Goal: Transaction & Acquisition: Book appointment/travel/reservation

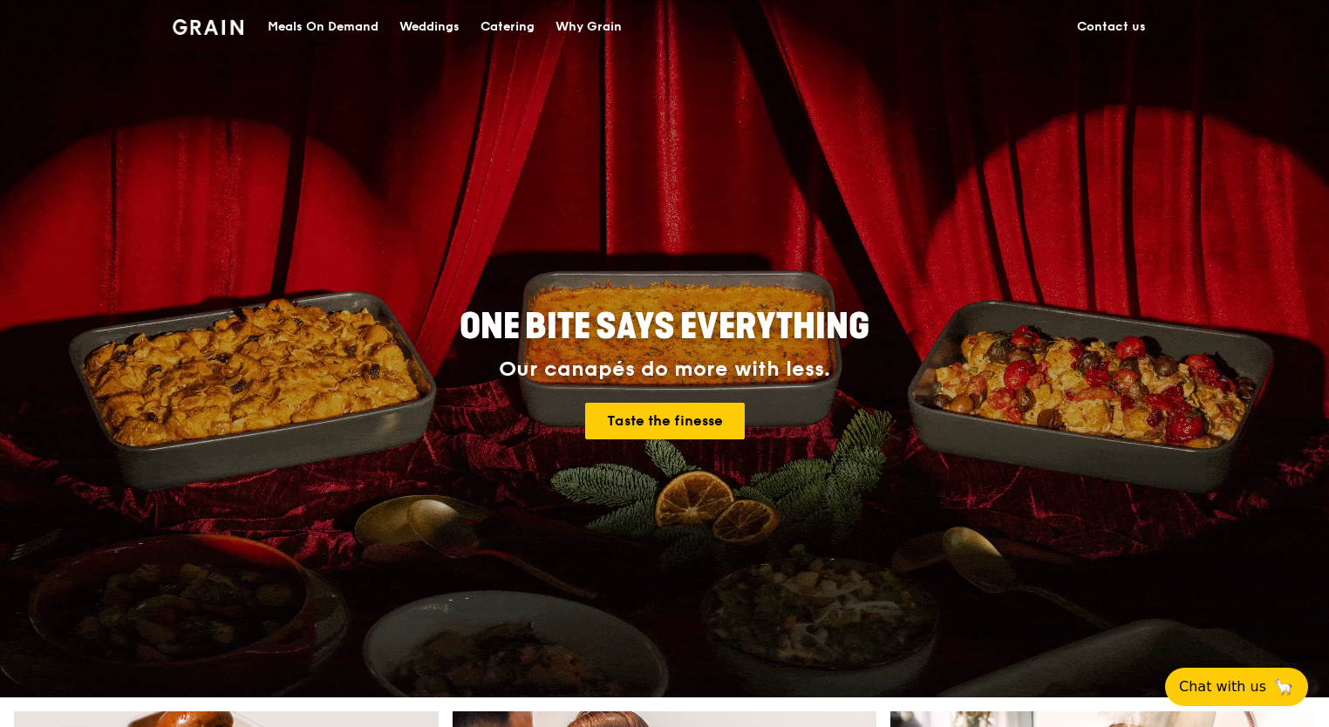
click at [506, 19] on div "Catering" at bounding box center [507, 27] width 54 height 52
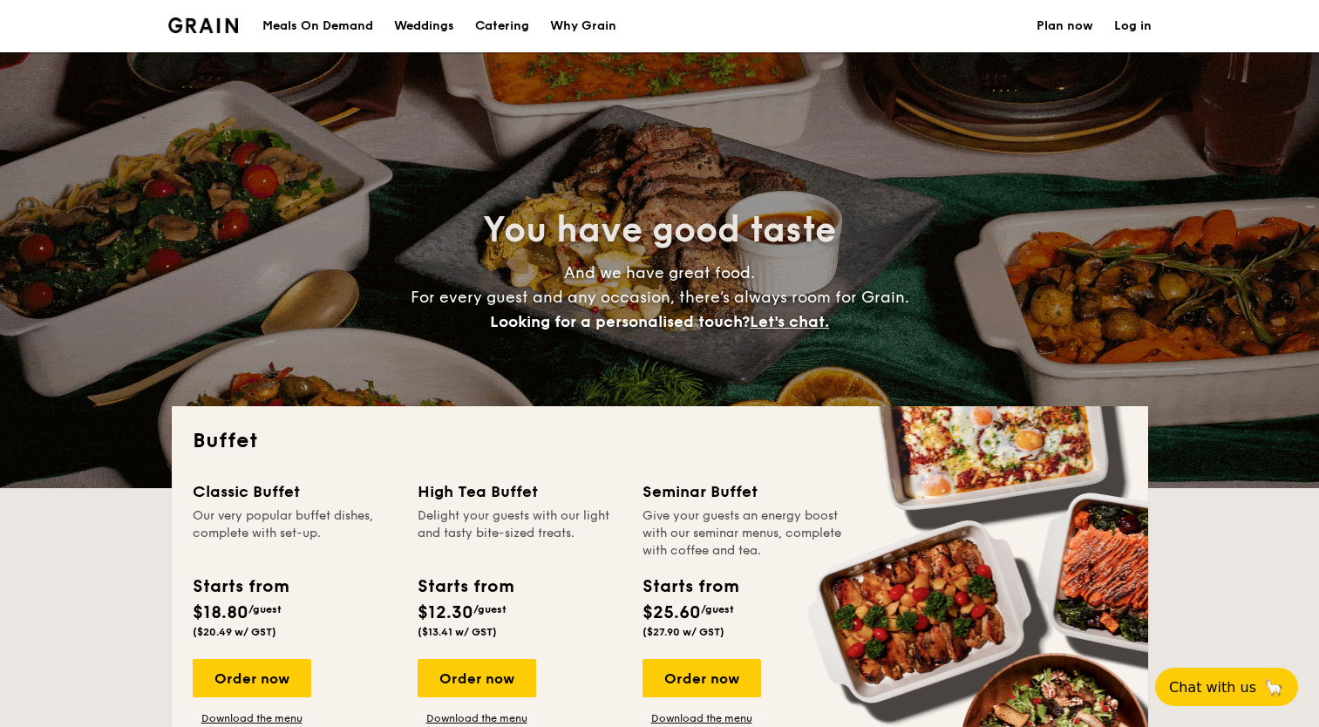
select select
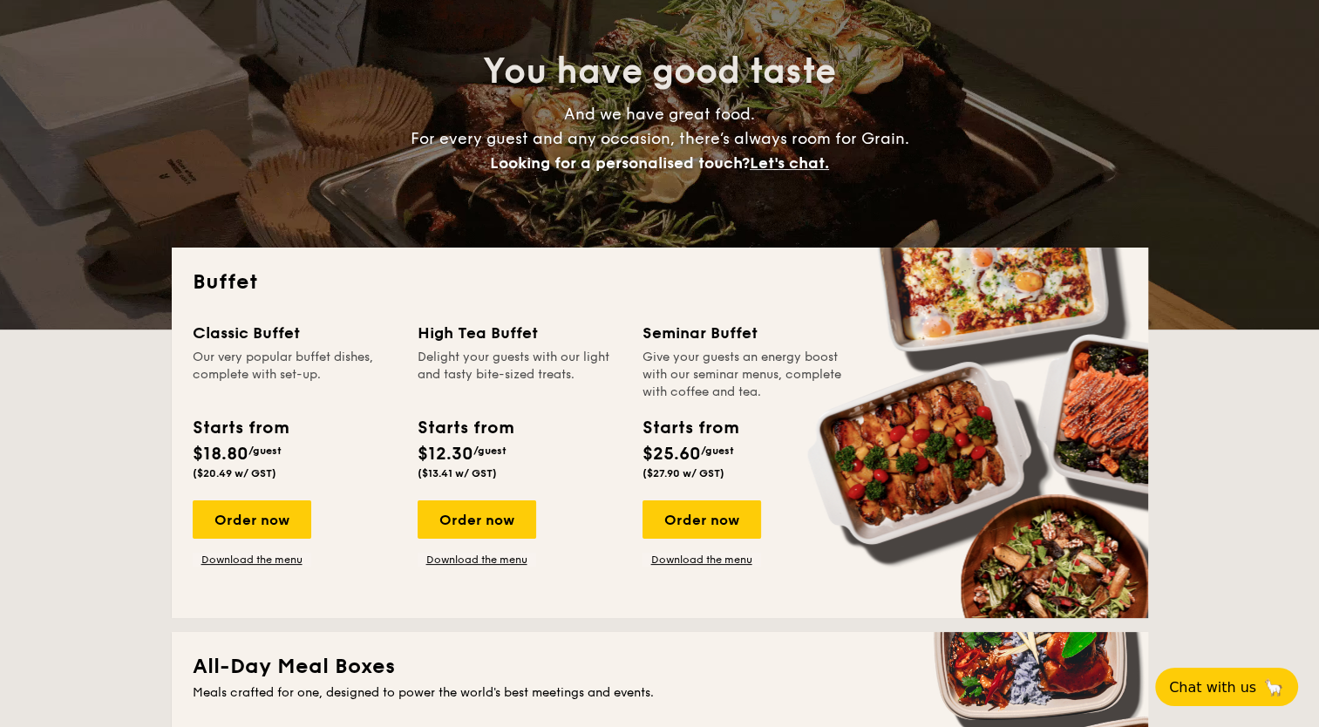
scroll to position [174, 0]
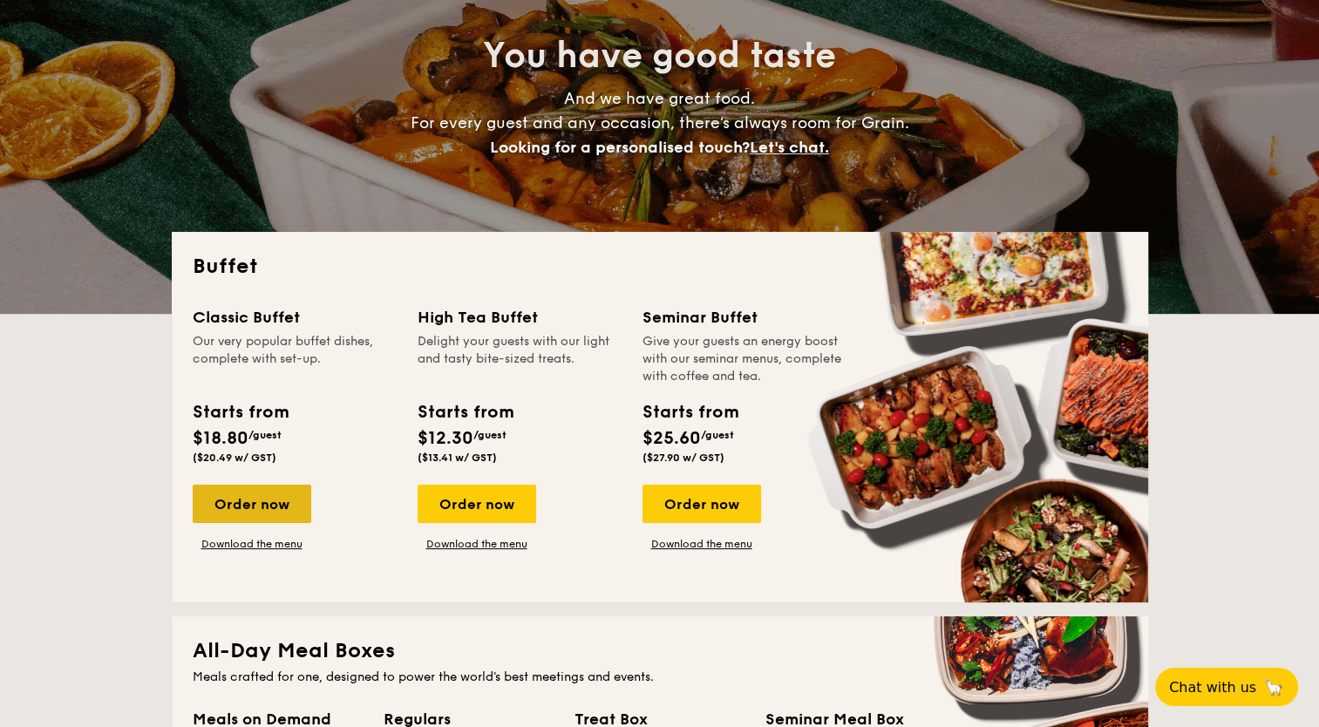
click at [236, 509] on div "Order now" at bounding box center [252, 504] width 119 height 38
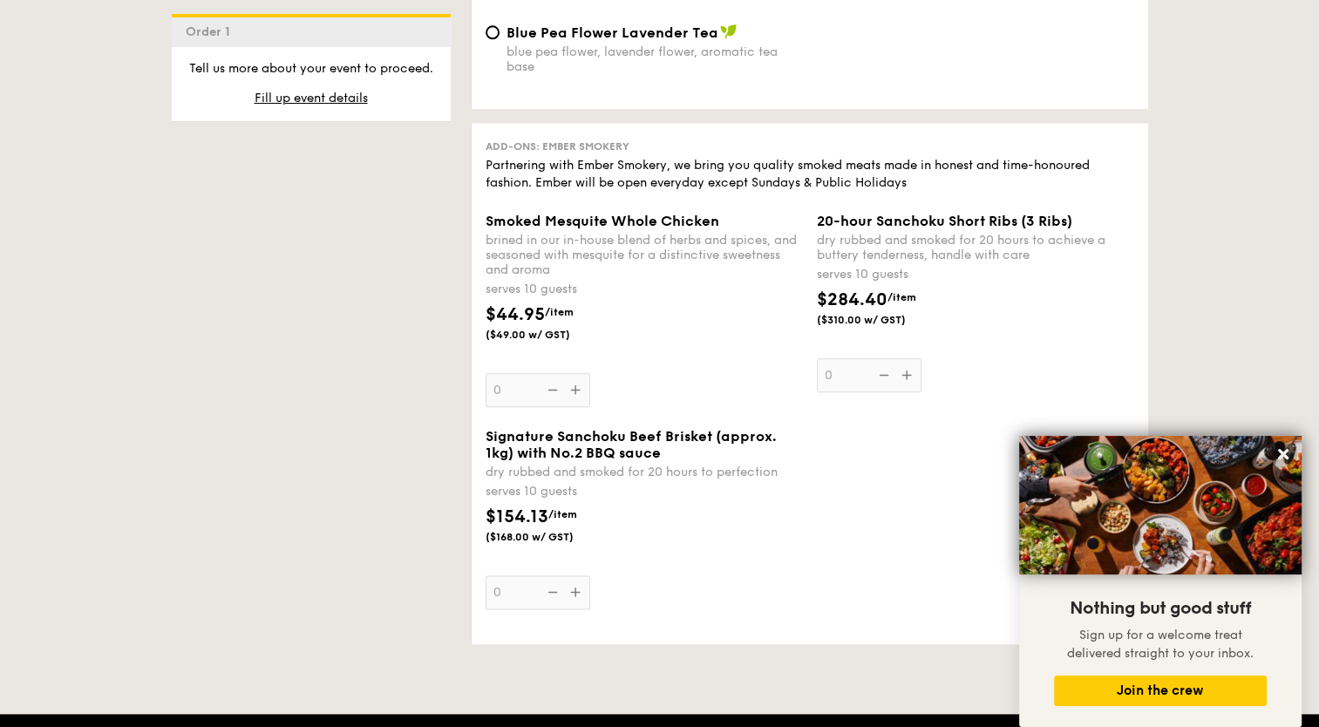
scroll to position [1918, 0]
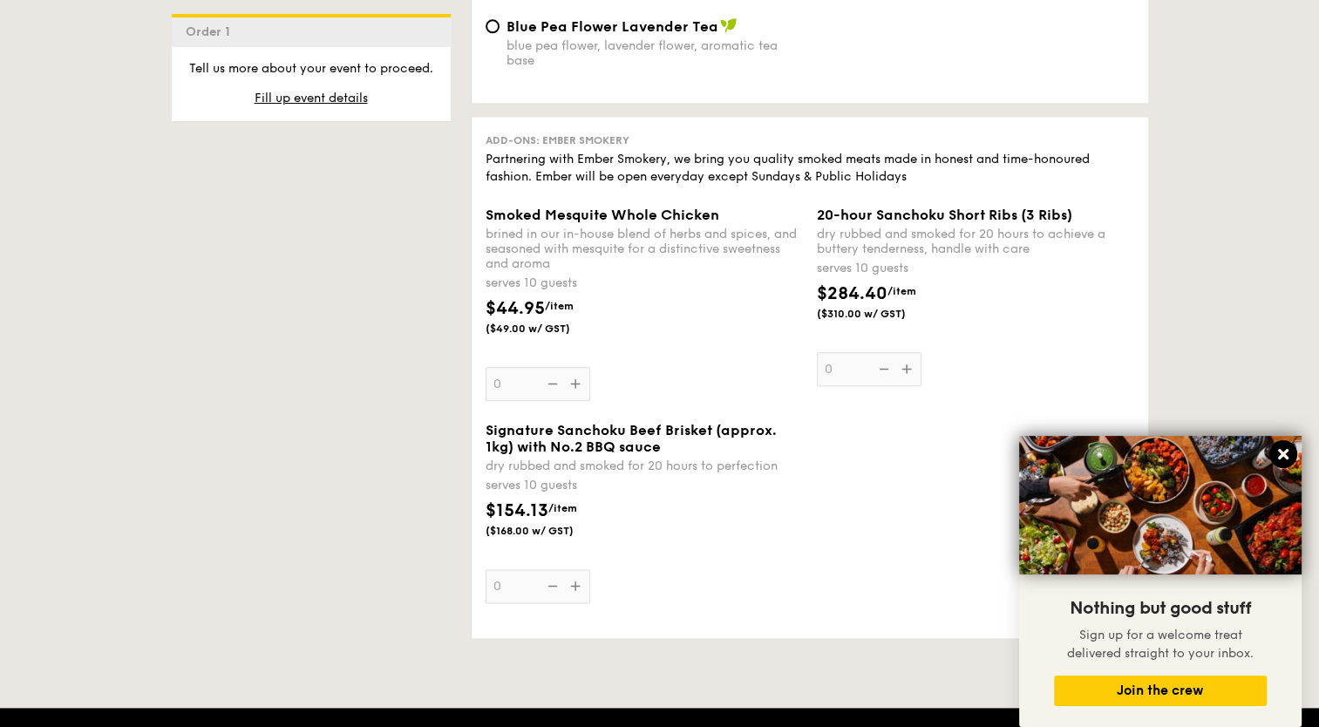
click at [1285, 458] on icon at bounding box center [1283, 454] width 10 height 10
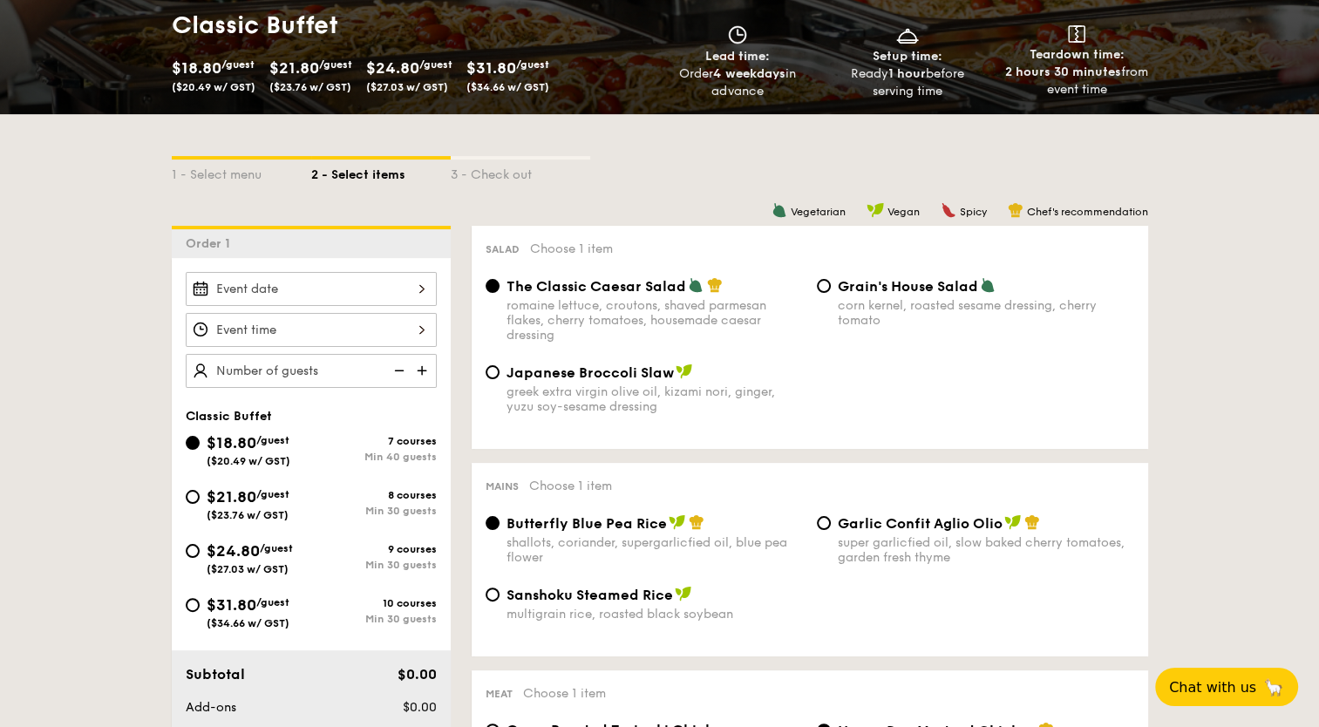
scroll to position [262, 0]
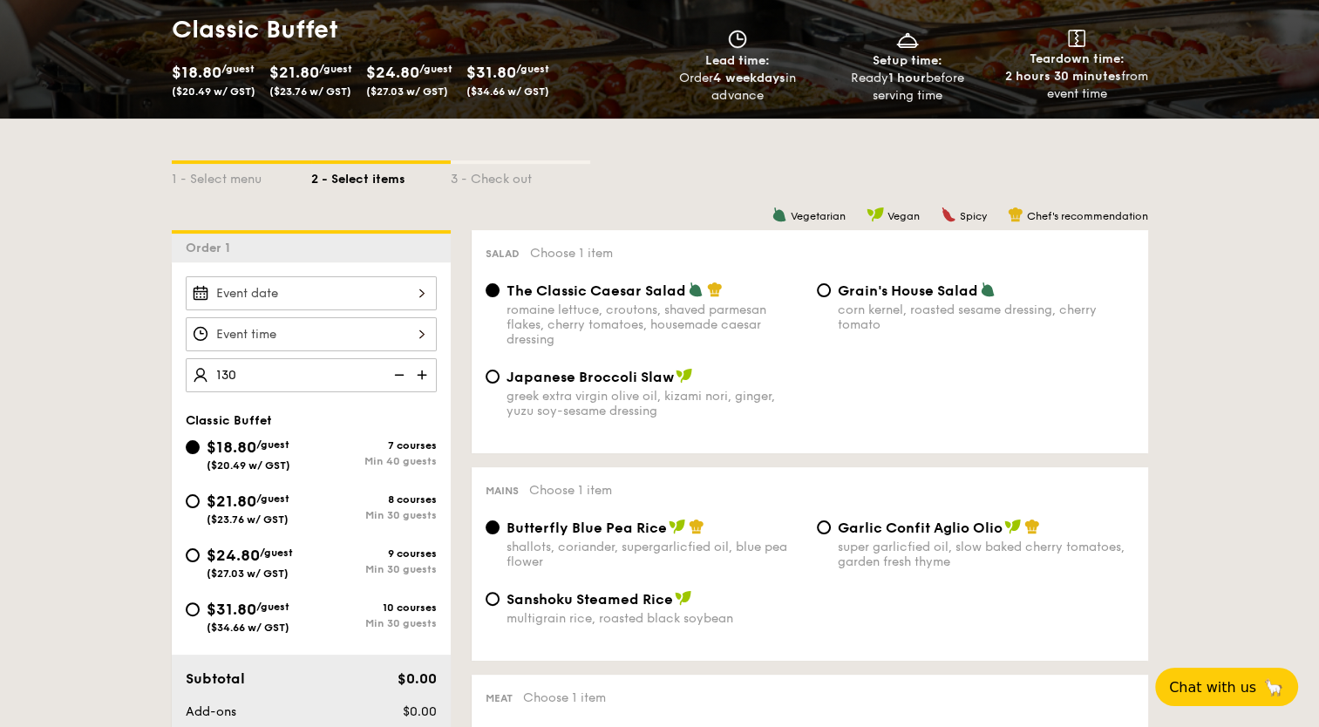
type input "130 guests"
click at [300, 323] on div at bounding box center [311, 334] width 251 height 34
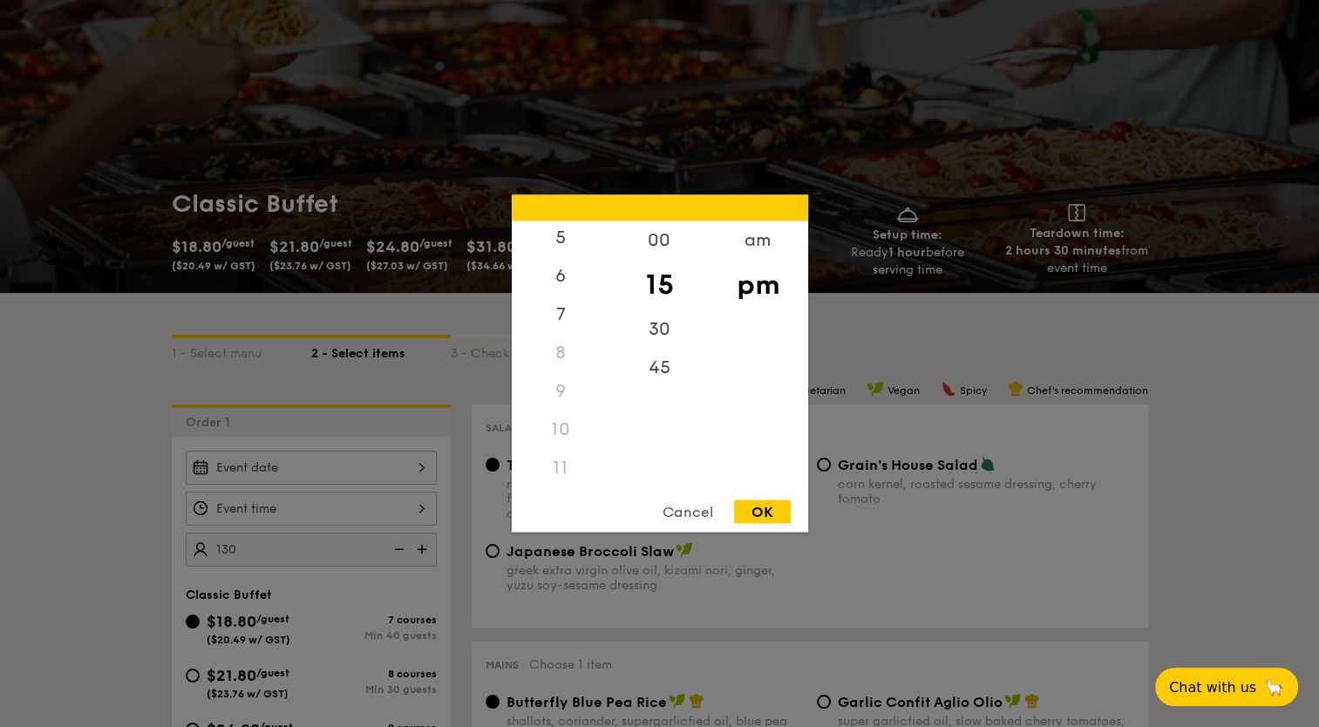
scroll to position [207, 0]
click at [572, 466] on div "11" at bounding box center [561, 468] width 99 height 38
click at [559, 471] on div "11" at bounding box center [561, 468] width 99 height 38
click at [559, 462] on div "11" at bounding box center [561, 468] width 99 height 38
click at [554, 429] on div "10" at bounding box center [561, 430] width 99 height 38
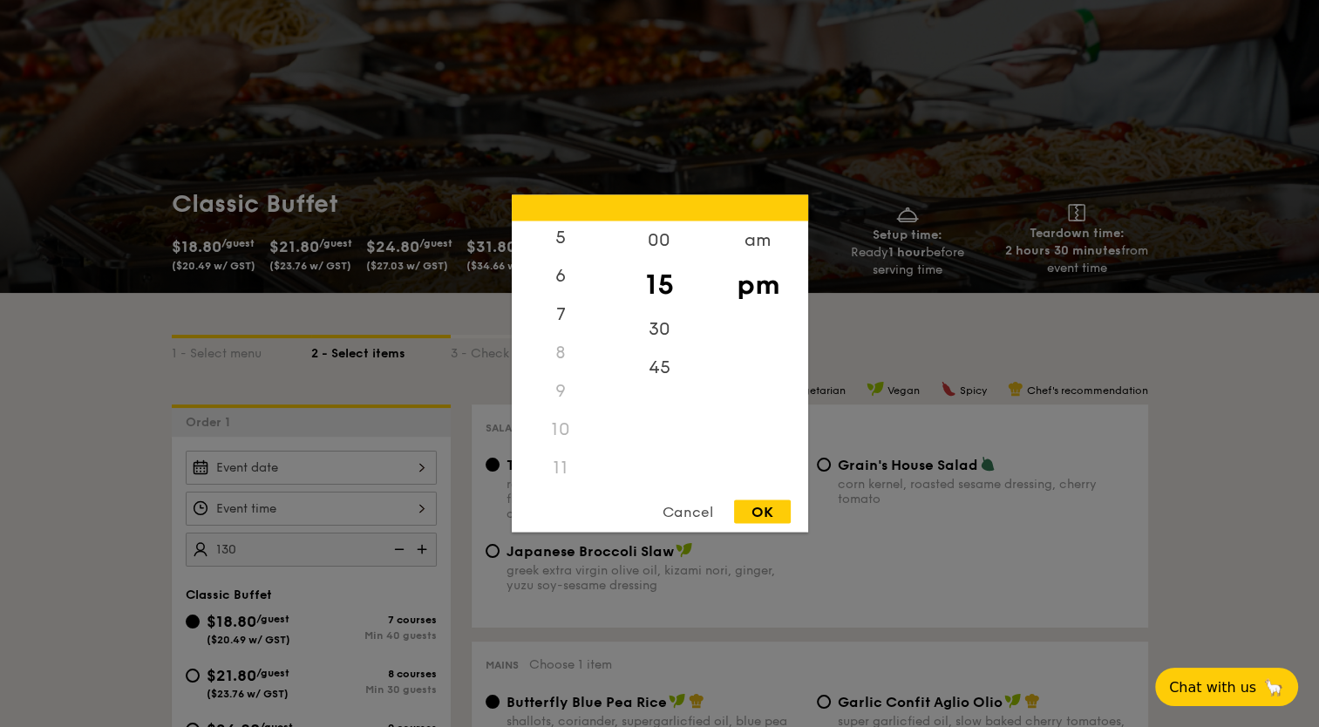
click at [555, 455] on div "11" at bounding box center [561, 468] width 99 height 38
click at [744, 246] on div "am" at bounding box center [758, 246] width 99 height 51
click at [565, 468] on div "11" at bounding box center [561, 463] width 99 height 51
click at [659, 250] on div "00" at bounding box center [659, 246] width 99 height 51
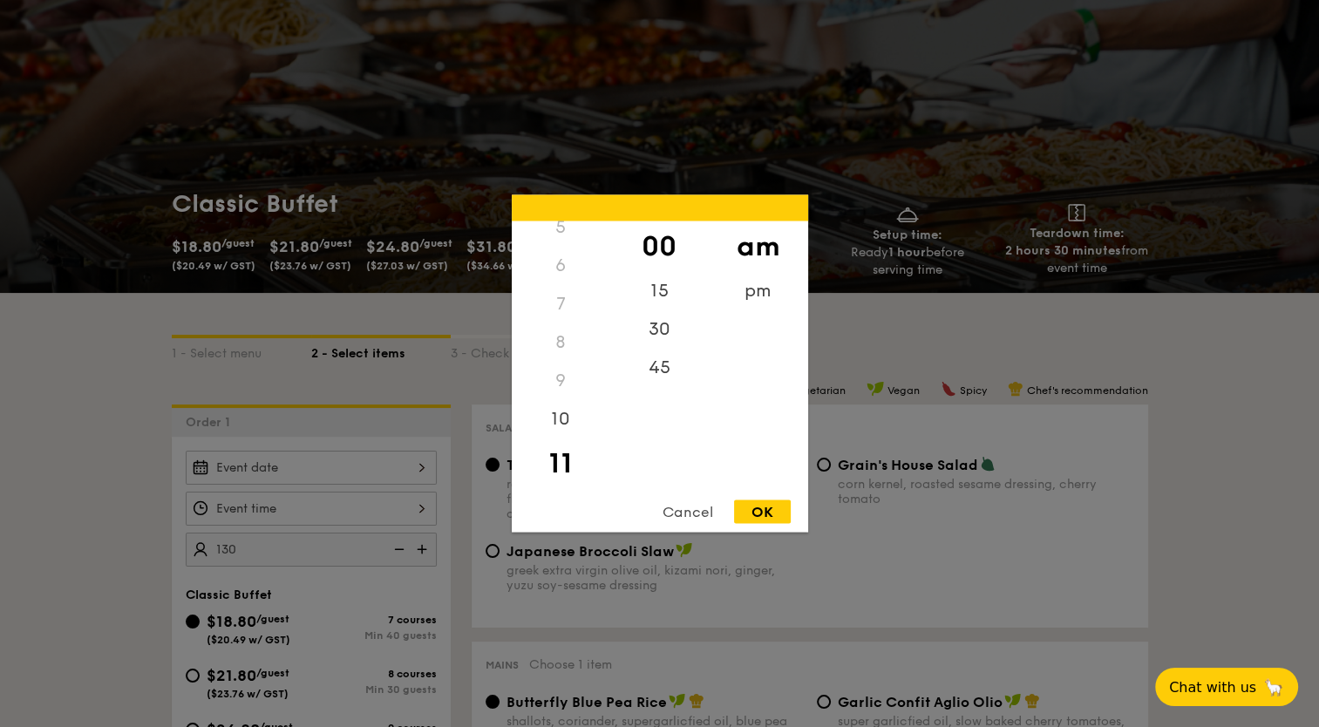
click at [778, 506] on div "OK" at bounding box center [762, 512] width 57 height 24
type input "11:00AM"
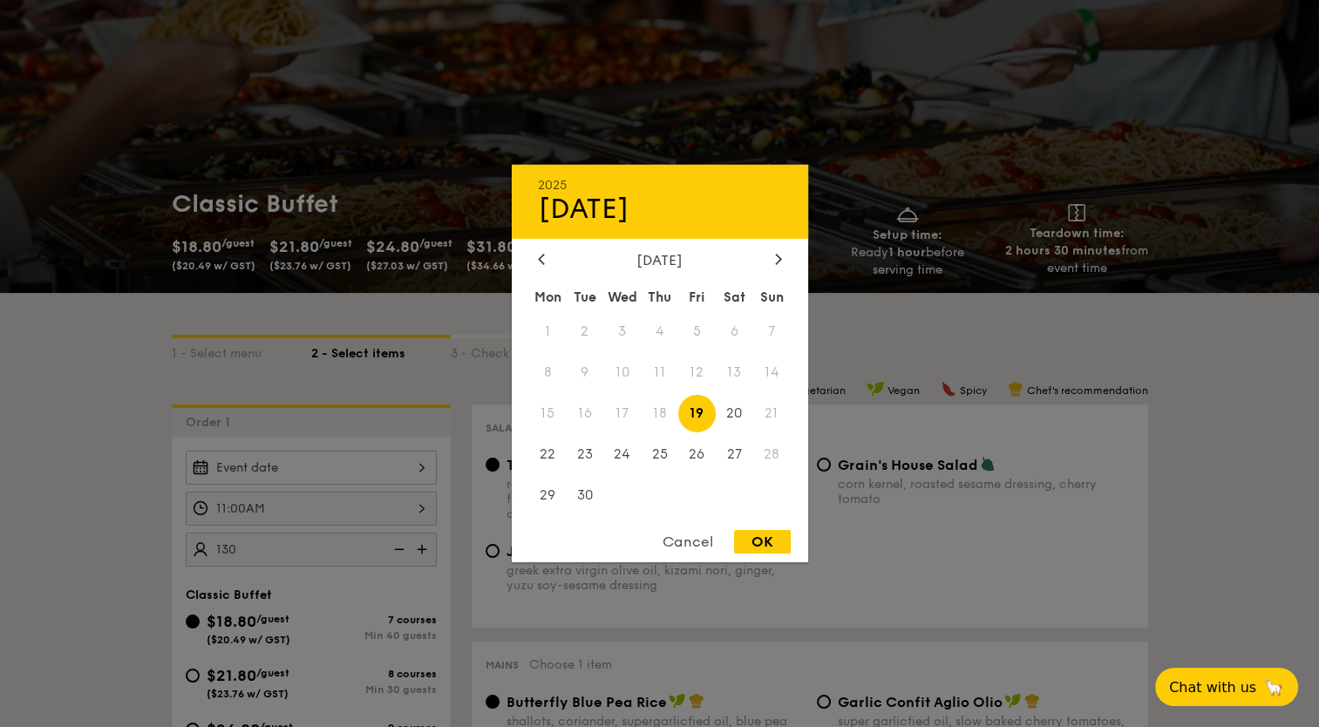
click at [370, 464] on div "2025 Sep [DATE] Tue Wed Thu Fri Sat Sun 1 2 3 4 5 6 7 8 9 10 11 12 13 14 15 16 …" at bounding box center [311, 468] width 251 height 34
click at [776, 255] on icon at bounding box center [778, 258] width 7 height 11
click at [776, 261] on icon at bounding box center [778, 258] width 7 height 11
click at [776, 261] on icon at bounding box center [777, 259] width 5 height 10
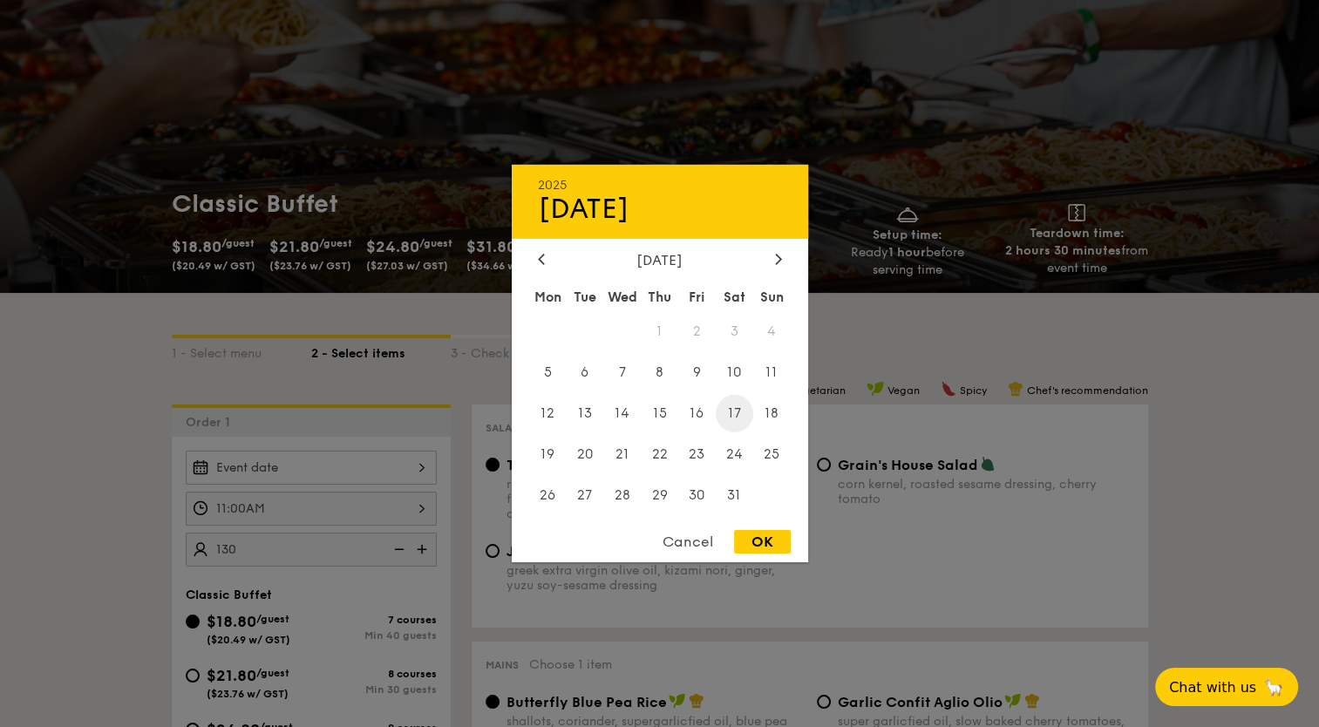
click at [743, 415] on span "17" at bounding box center [734, 413] width 37 height 37
click at [764, 544] on div "OK" at bounding box center [762, 542] width 57 height 24
type input "[DATE]"
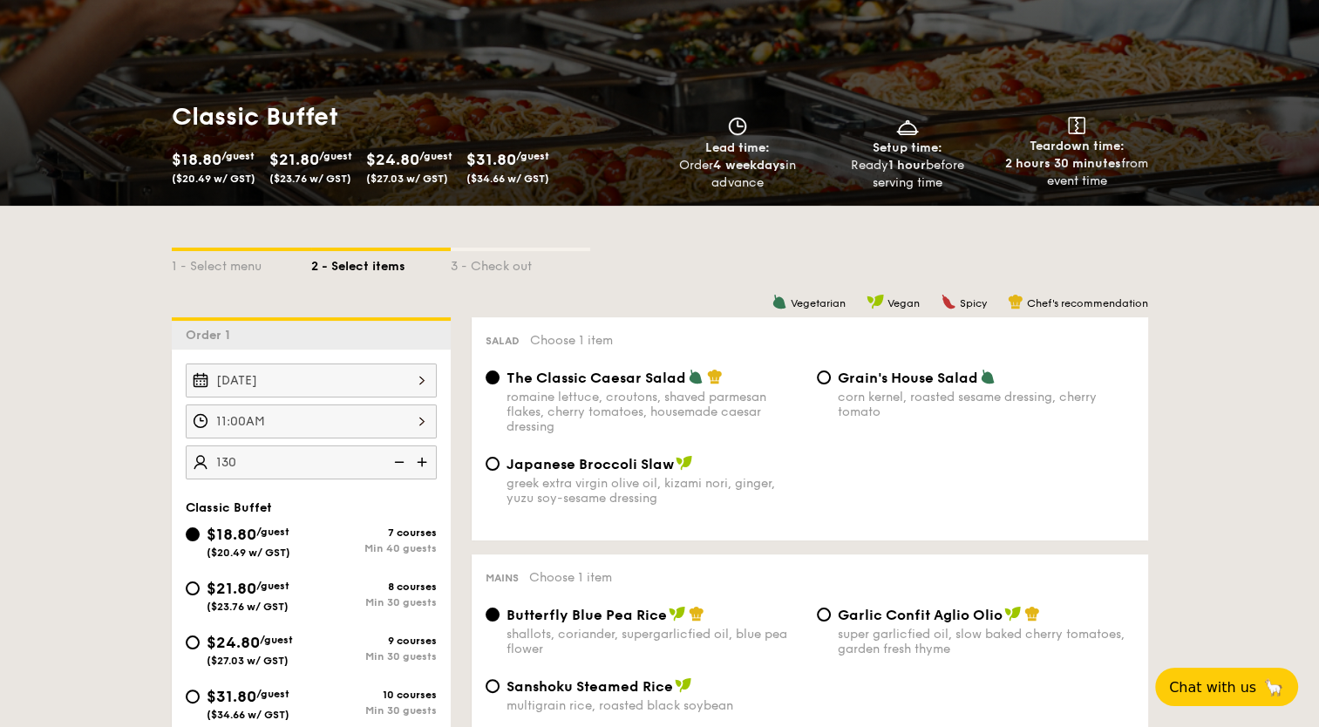
scroll to position [262, 0]
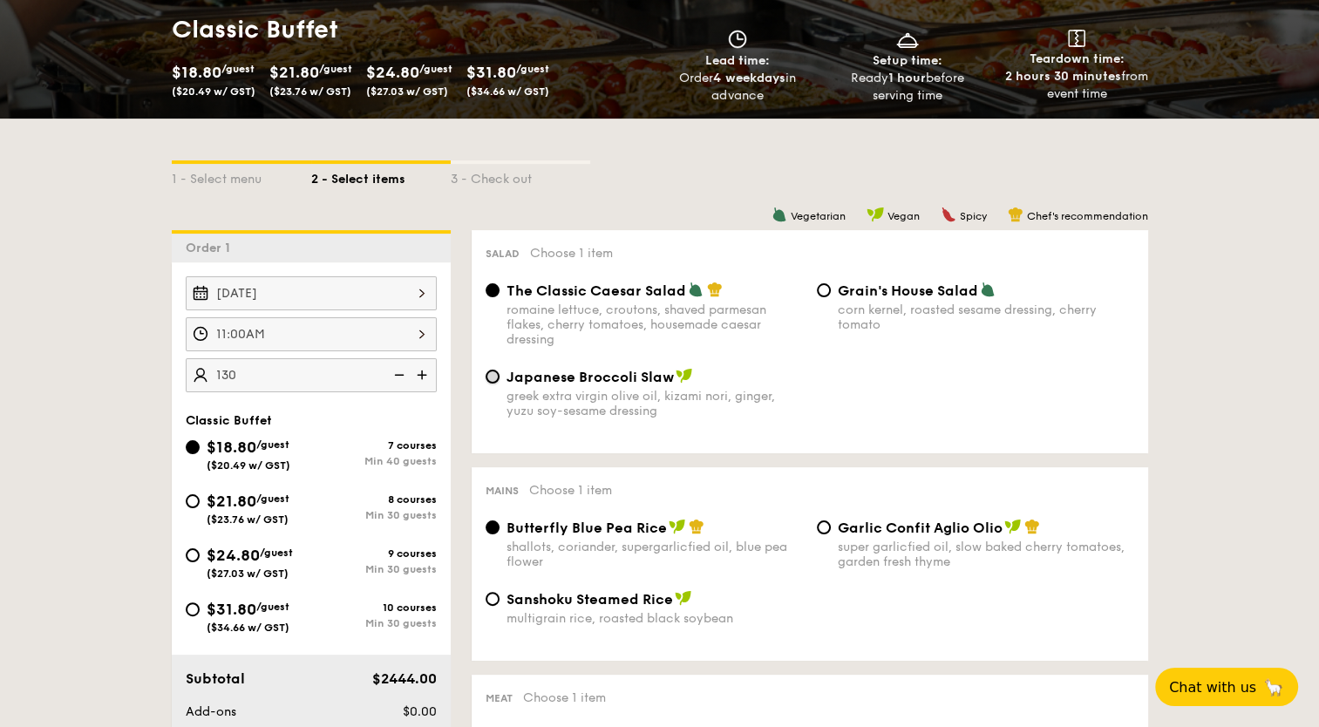
click at [495, 378] on input "Japanese Broccoli Slaw greek extra virgin olive oil, kizami [PERSON_NAME], yuzu…" at bounding box center [493, 377] width 14 height 14
radio input "true"
click at [826, 290] on input "Grain's House Salad corn kernel, roasted sesame dressing, cherry tomato" at bounding box center [824, 290] width 14 height 14
radio input "true"
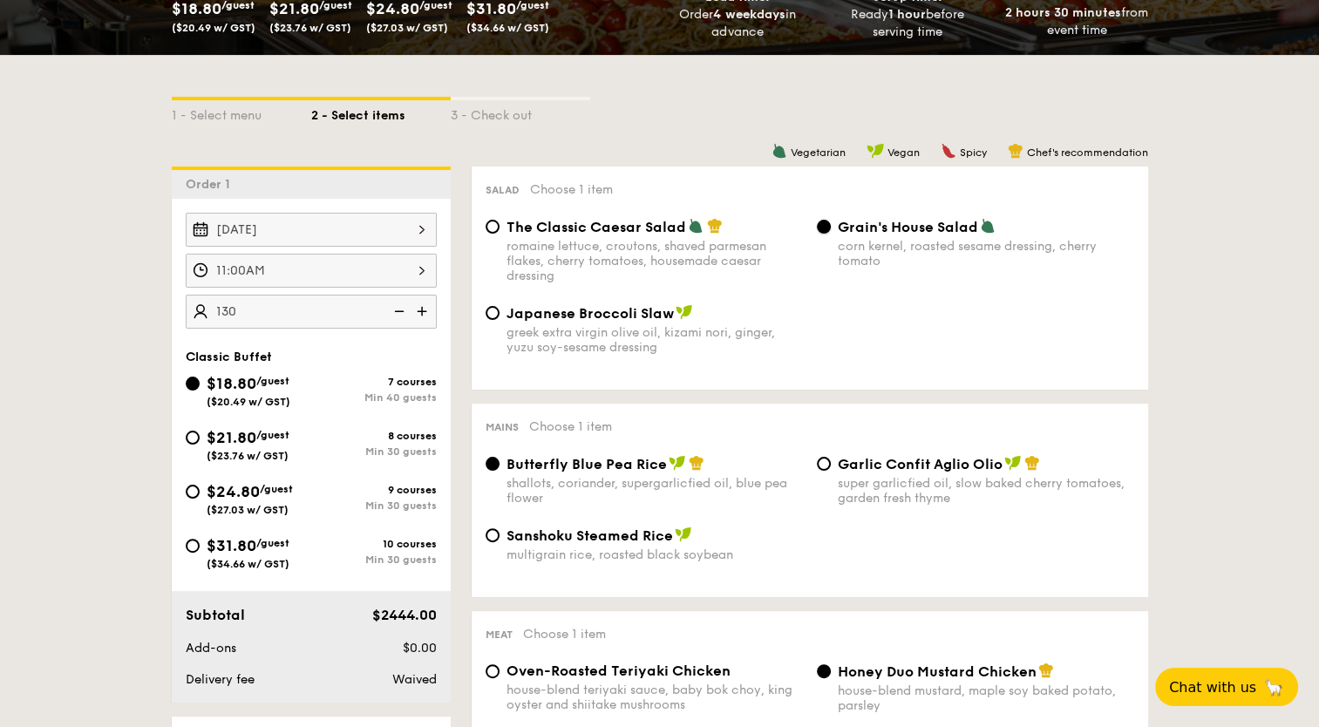
scroll to position [349, 0]
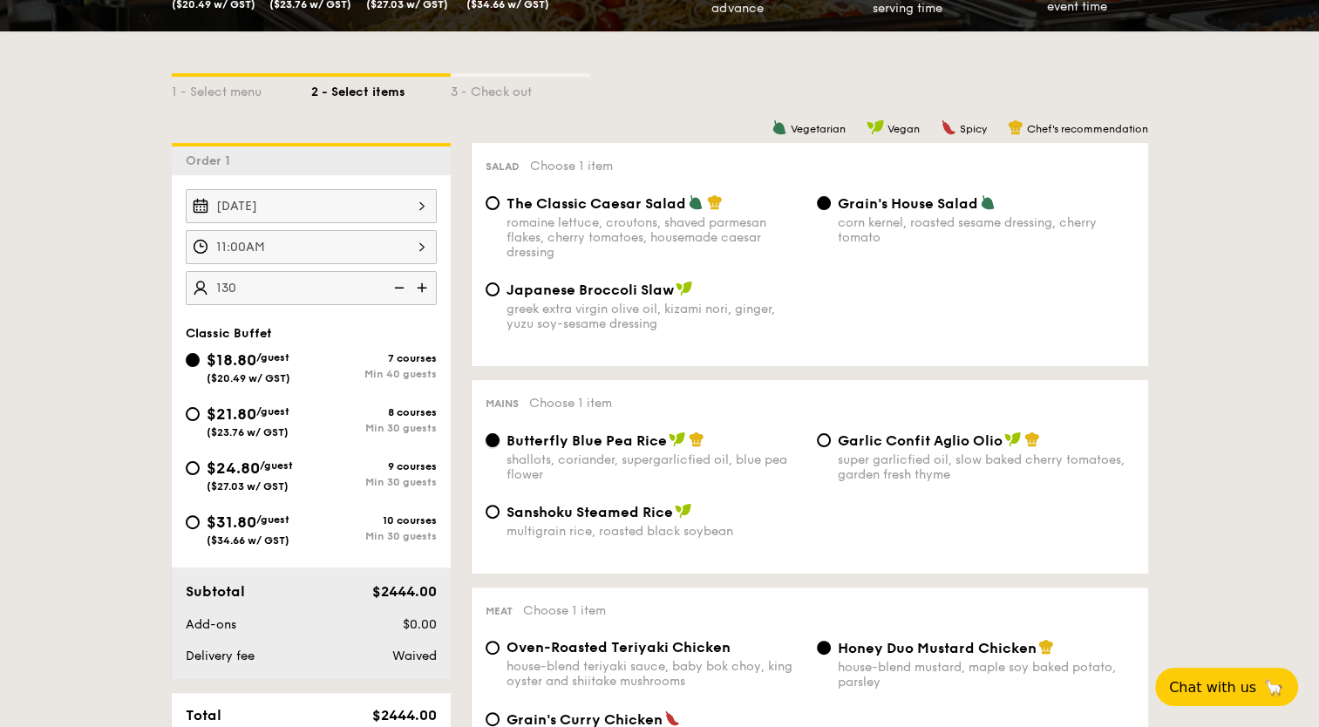
click at [493, 445] on input "Butterfly Blue Pea Rice shallots, coriander, supergarlicfied oil, blue pea flow…" at bounding box center [493, 440] width 14 height 14
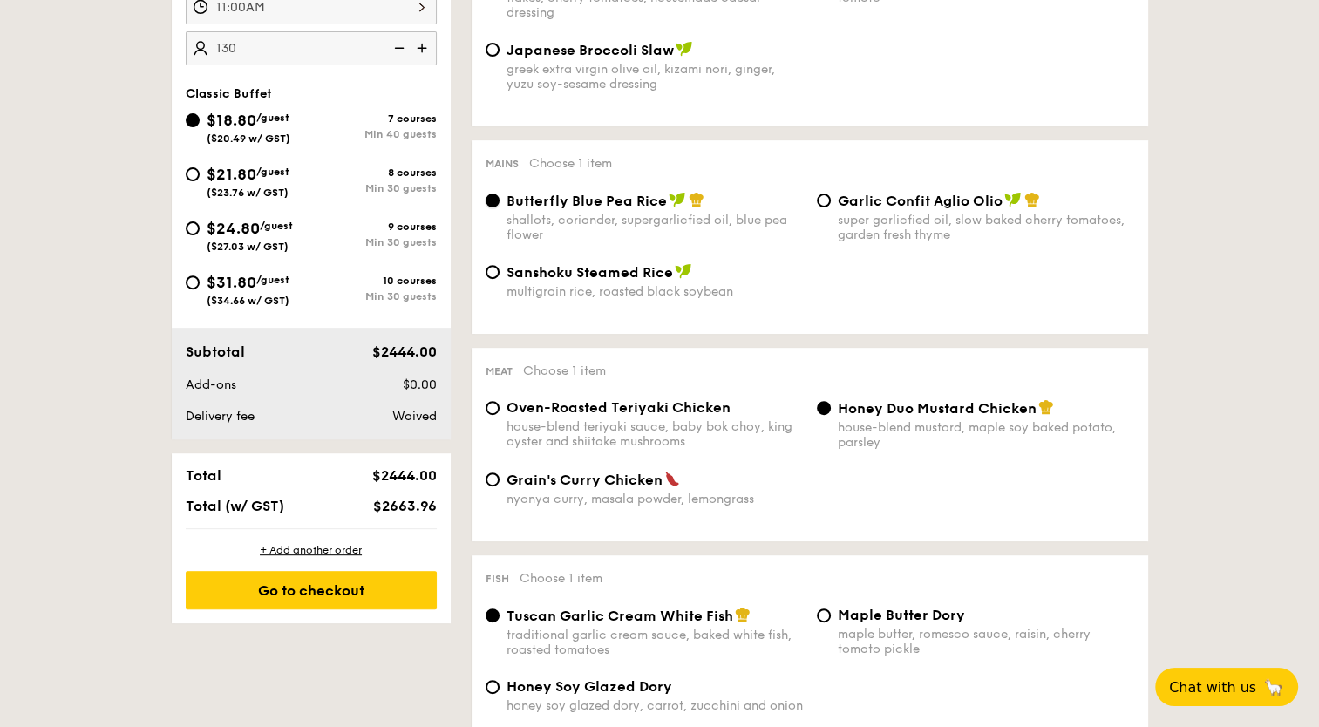
scroll to position [697, 0]
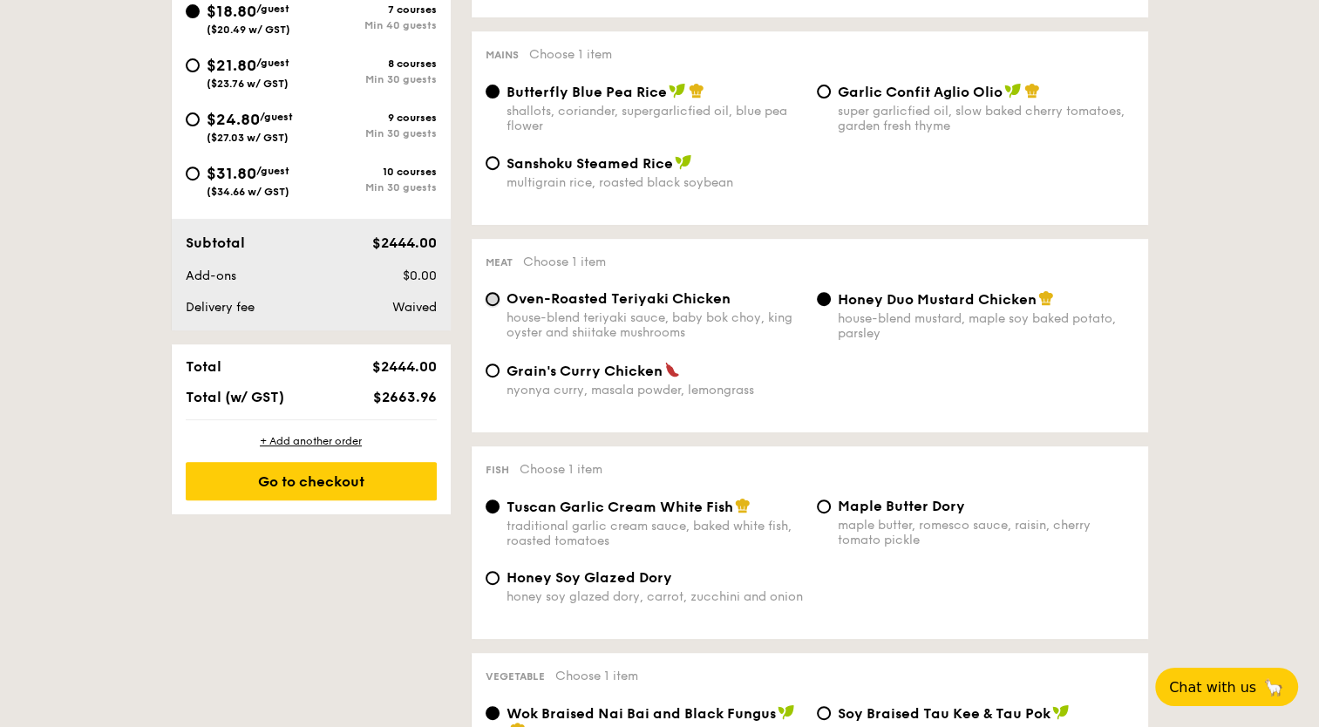
click at [493, 295] on input "Oven-Roasted Teriyaki Chicken house-blend teriyaki sauce, baby bok choy, king o…" at bounding box center [493, 299] width 14 height 14
radio input "true"
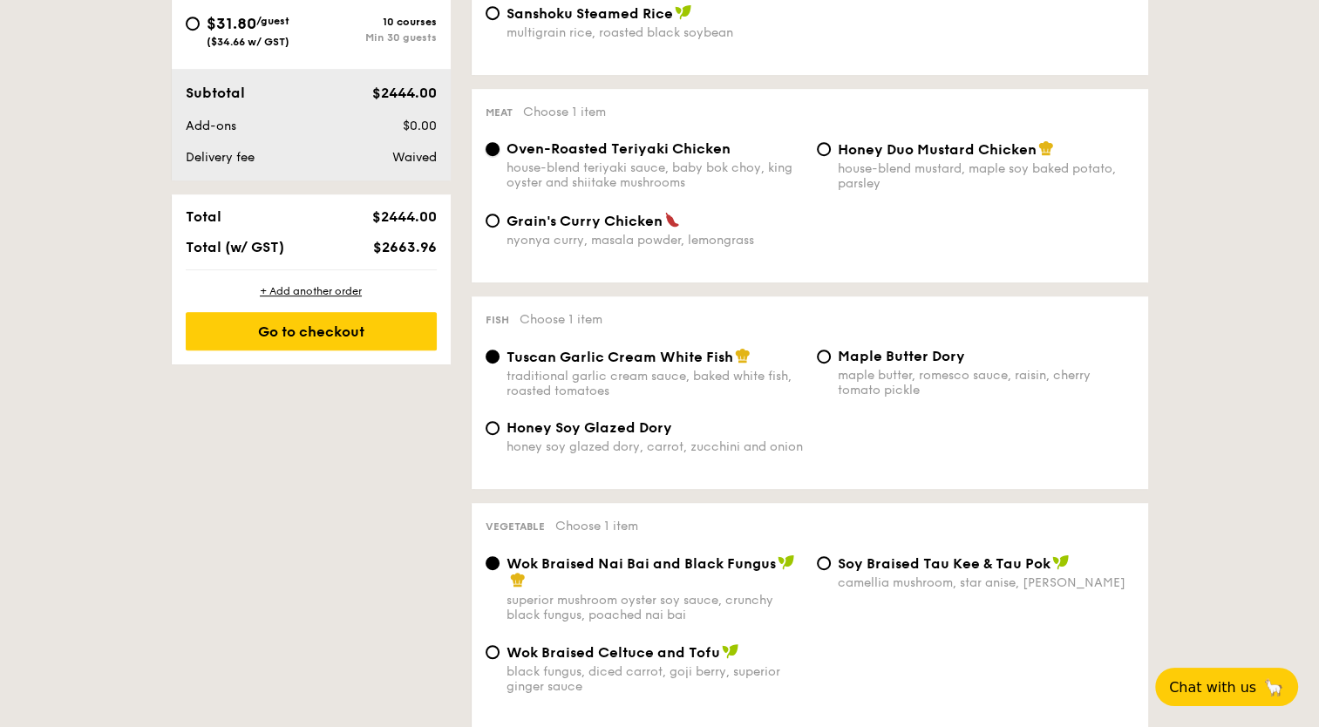
scroll to position [872, 0]
